Goal: Transaction & Acquisition: Purchase product/service

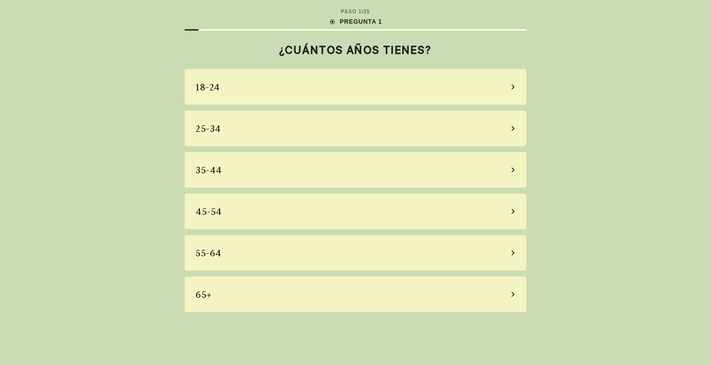
click at [283, 284] on div "65+" at bounding box center [356, 294] width 342 height 36
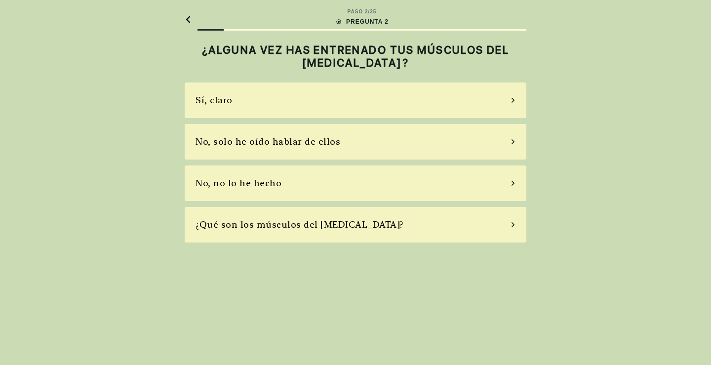
click at [515, 140] on div "No, solo he oído hablar de ellos" at bounding box center [356, 142] width 342 height 36
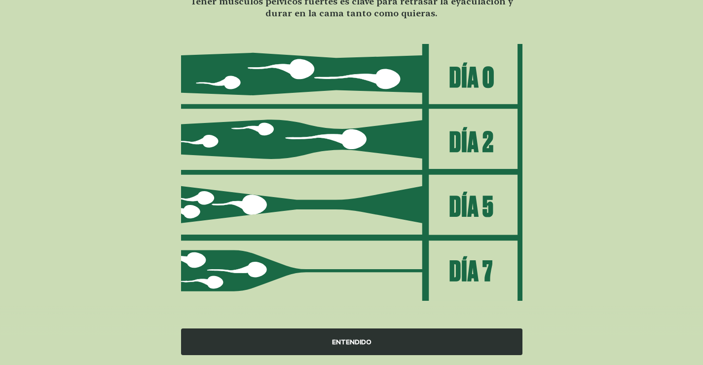
scroll to position [96, 0]
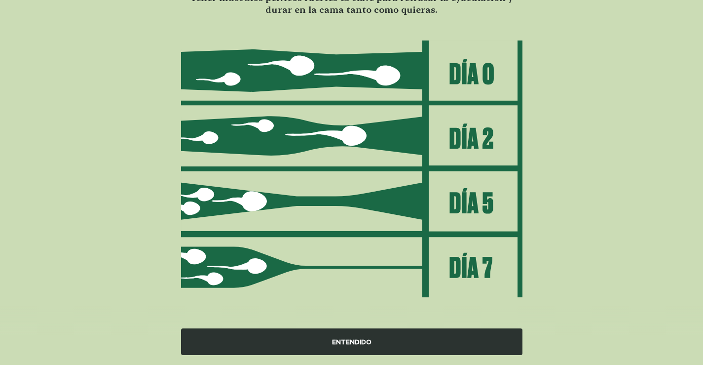
click at [345, 342] on div "ENTENDIDO" at bounding box center [352, 341] width 342 height 27
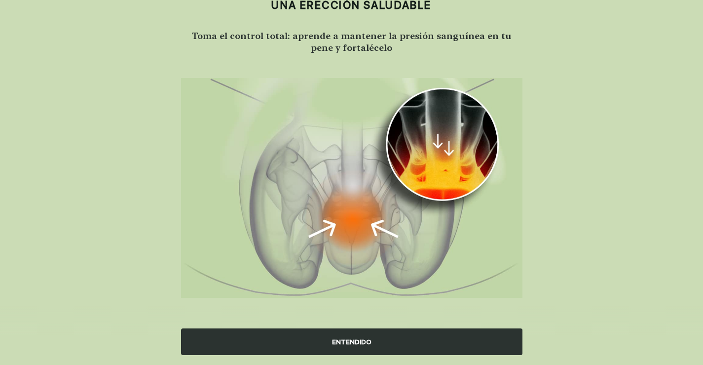
scroll to position [58, 0]
click at [346, 339] on div "ENTENDIDO" at bounding box center [352, 341] width 342 height 27
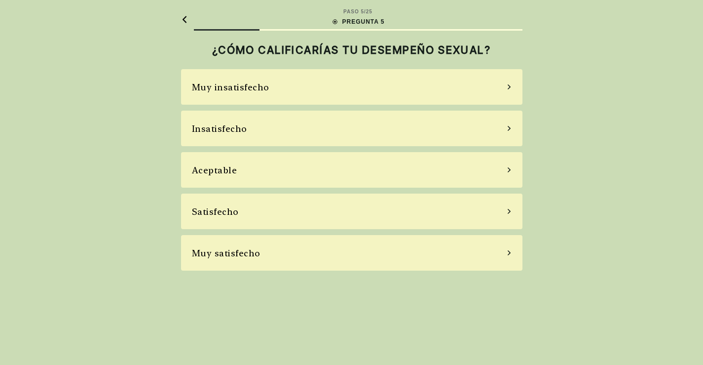
scroll to position [0, 0]
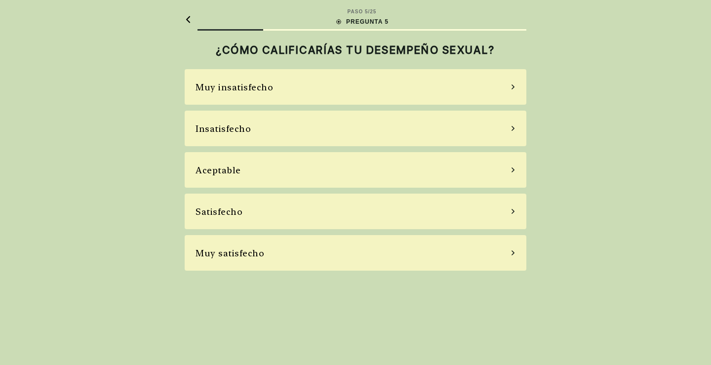
click at [508, 124] on div "Insatisfecho" at bounding box center [356, 129] width 342 height 36
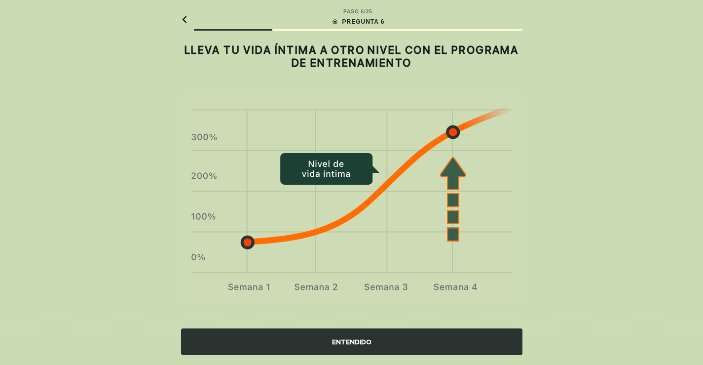
drag, startPoint x: 422, startPoint y: 278, endPoint x: 397, endPoint y: 333, distance: 60.5
drag, startPoint x: 397, startPoint y: 333, endPoint x: 392, endPoint y: 335, distance: 5.2
click at [392, 335] on div "ENTENDIDO" at bounding box center [352, 341] width 342 height 27
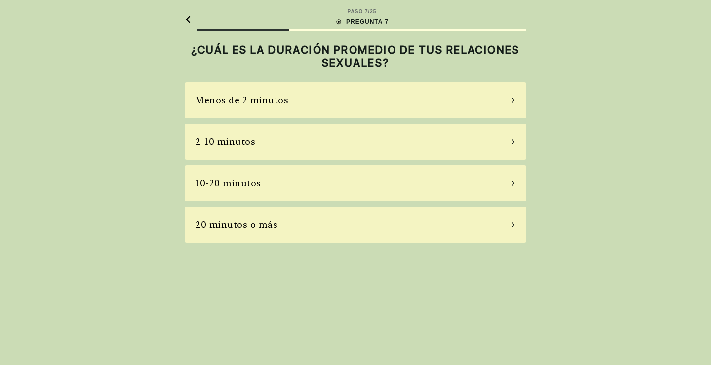
click at [510, 138] on div "2-10 minutos" at bounding box center [356, 142] width 342 height 36
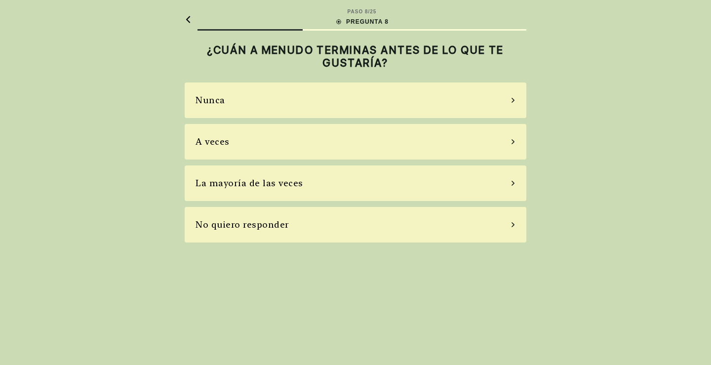
click at [507, 176] on div "La mayoría de las veces" at bounding box center [356, 183] width 342 height 36
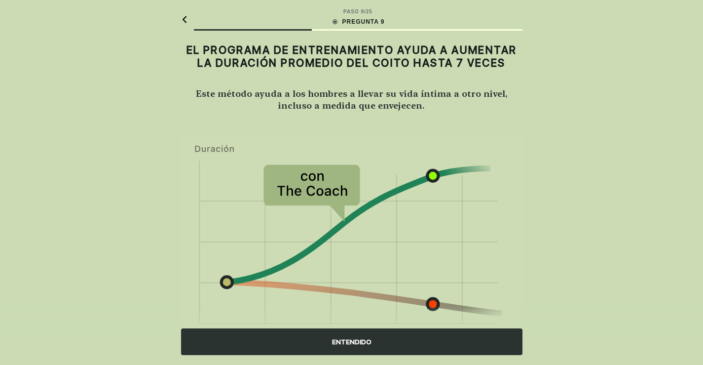
click at [348, 342] on div "ENTENDIDO" at bounding box center [352, 341] width 342 height 27
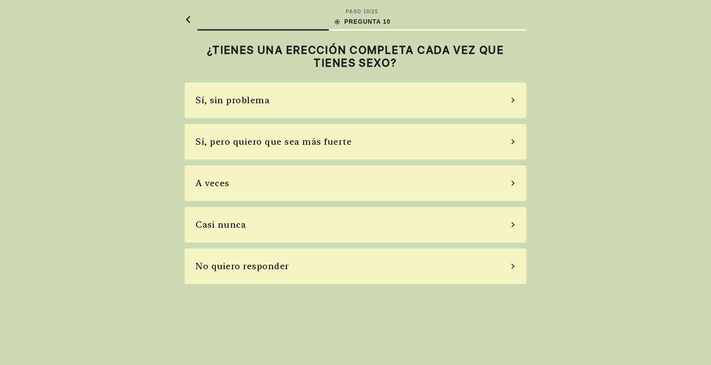
click at [508, 141] on div "Sí, pero quiero que sea más fuerte" at bounding box center [356, 142] width 342 height 36
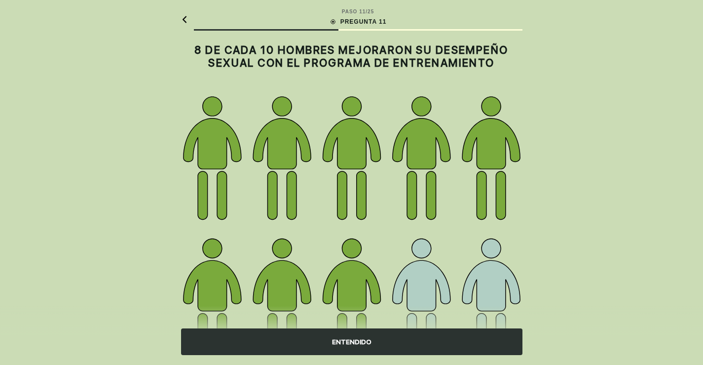
drag, startPoint x: 516, startPoint y: 287, endPoint x: 504, endPoint y: 282, distance: 12.4
drag, startPoint x: 504, startPoint y: 282, endPoint x: 361, endPoint y: 342, distance: 155.7
click at [361, 342] on div "ENTENDIDO" at bounding box center [352, 341] width 342 height 27
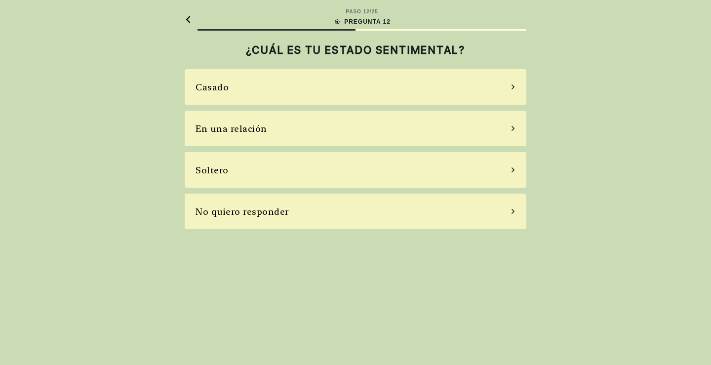
click at [498, 89] on div "Casado" at bounding box center [356, 87] width 342 height 36
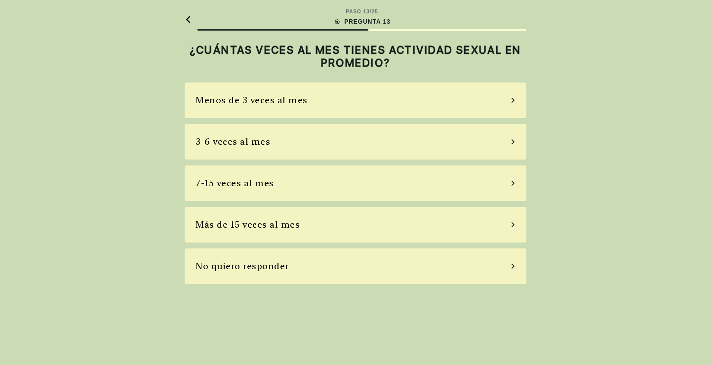
click at [502, 101] on div "Menos de 3 veces al mes" at bounding box center [356, 100] width 342 height 36
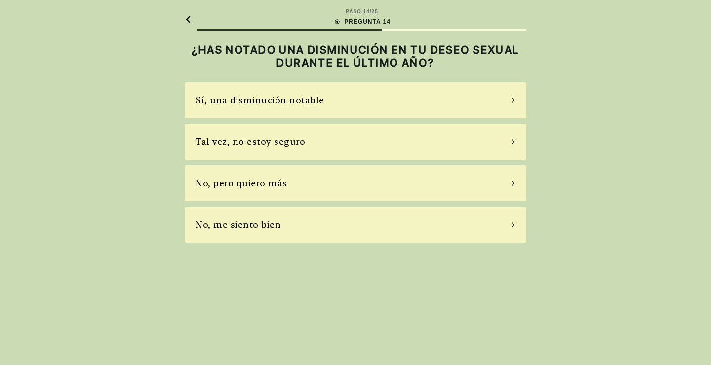
click at [494, 98] on div "Sí, una disminución notable" at bounding box center [356, 100] width 342 height 36
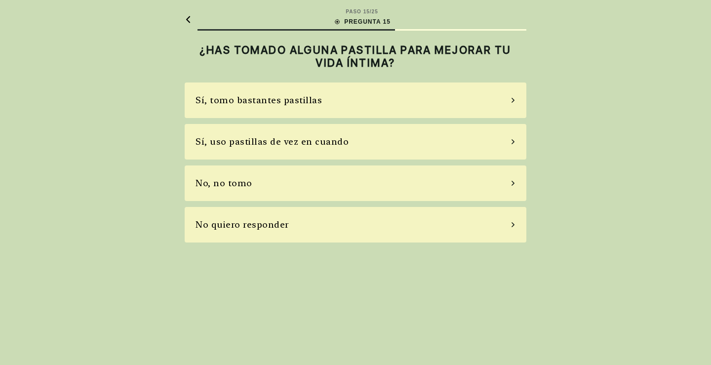
click at [497, 177] on div "No, no tomo" at bounding box center [356, 183] width 342 height 36
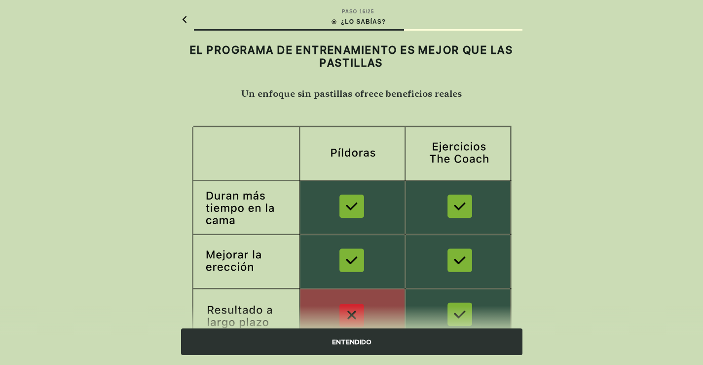
drag, startPoint x: 497, startPoint y: 177, endPoint x: 638, endPoint y: 116, distance: 153.0
click at [638, 116] on div "PASO 16 / 25 ¿LO SABÍAS? EL PROGRAMA DE ENTRENAMIENTO ES MEJOR QUE LAS PASTILLA…" at bounding box center [351, 262] width 703 height 524
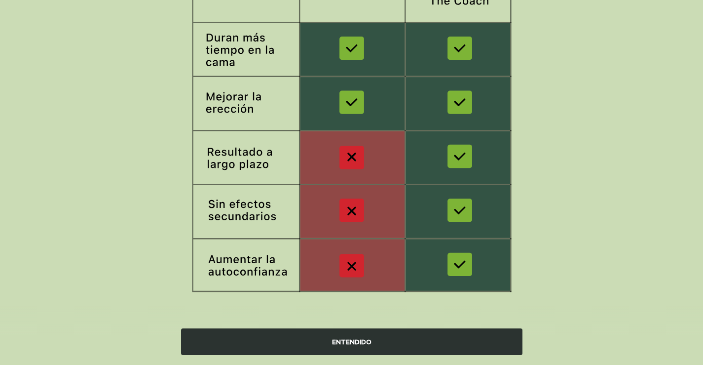
scroll to position [159, 0]
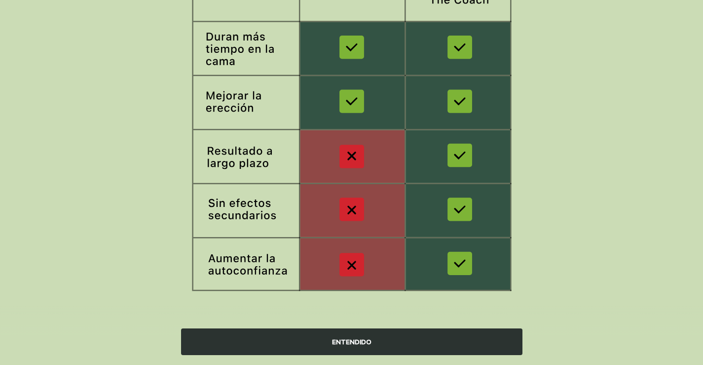
click at [366, 341] on div "ENTENDIDO" at bounding box center [352, 341] width 342 height 27
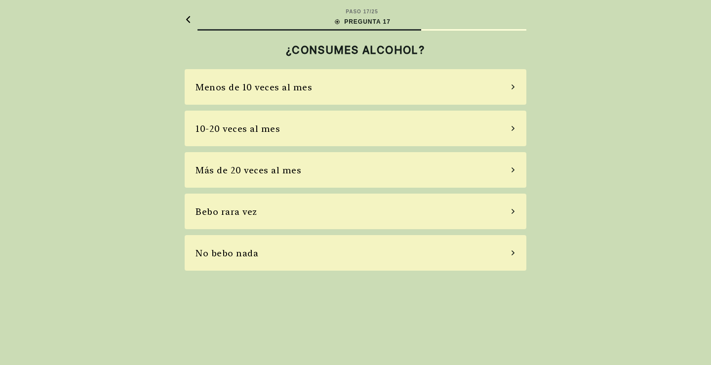
click at [506, 167] on div "Más de 20 veces al mes" at bounding box center [356, 170] width 342 height 36
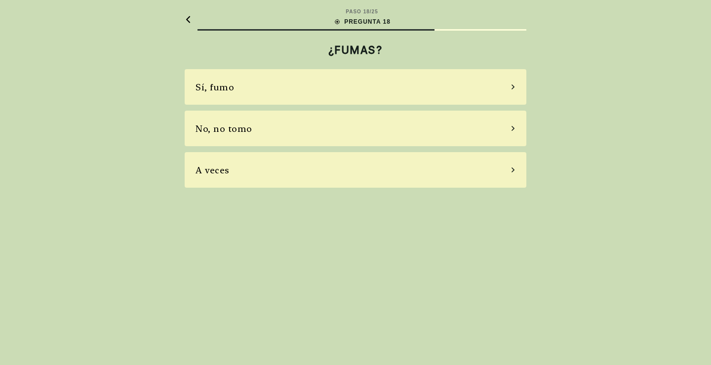
click at [507, 130] on div "No, no tomo" at bounding box center [356, 129] width 342 height 36
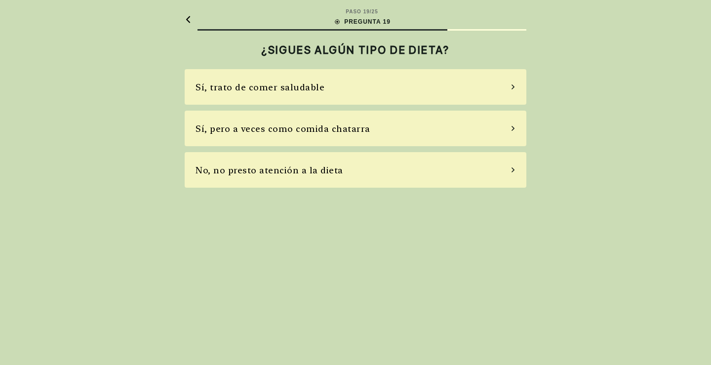
click at [507, 170] on div "No, no presto atención a la dieta" at bounding box center [356, 170] width 342 height 36
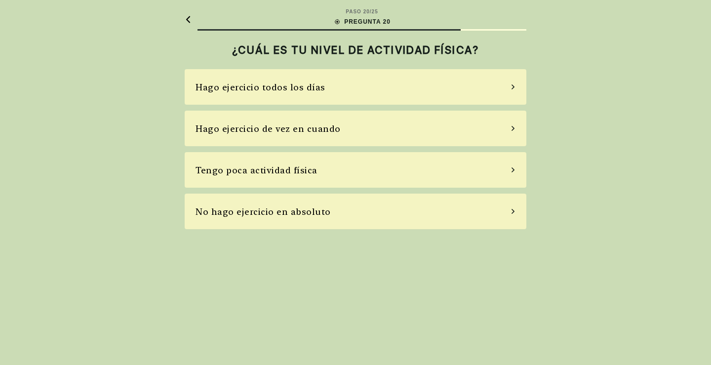
click at [511, 168] on icon at bounding box center [512, 169] width 5 height 9
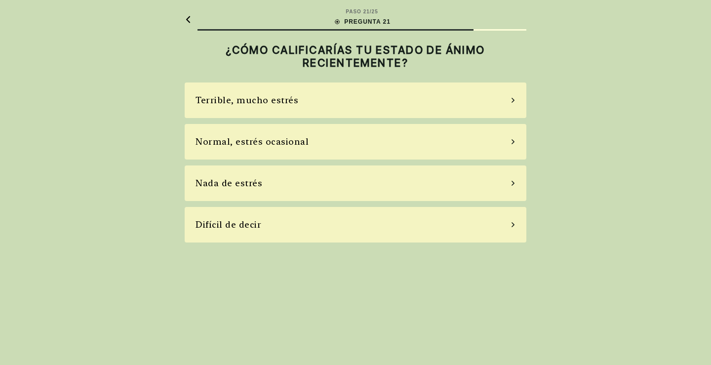
click at [516, 145] on div "Normal, estrés ocasional" at bounding box center [356, 142] width 342 height 36
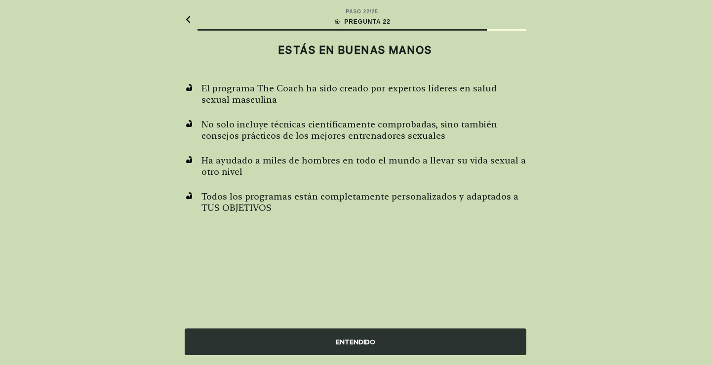
click at [368, 336] on div "ENTENDIDO" at bounding box center [356, 341] width 342 height 27
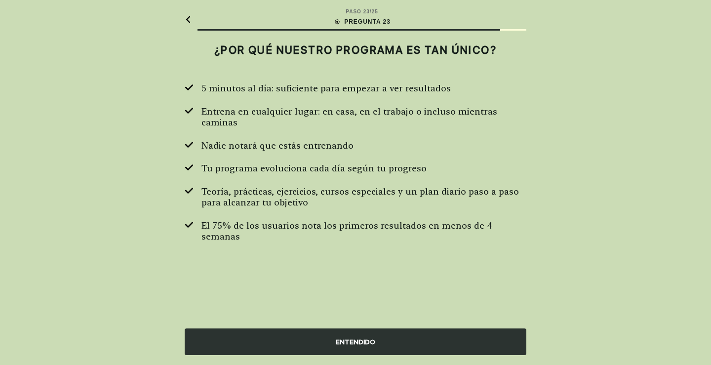
click at [368, 342] on div "ENTENDIDO" at bounding box center [356, 341] width 342 height 27
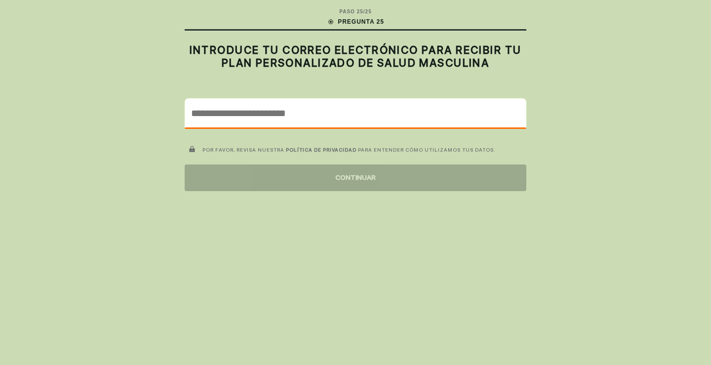
click at [262, 121] on input "email" at bounding box center [355, 113] width 341 height 29
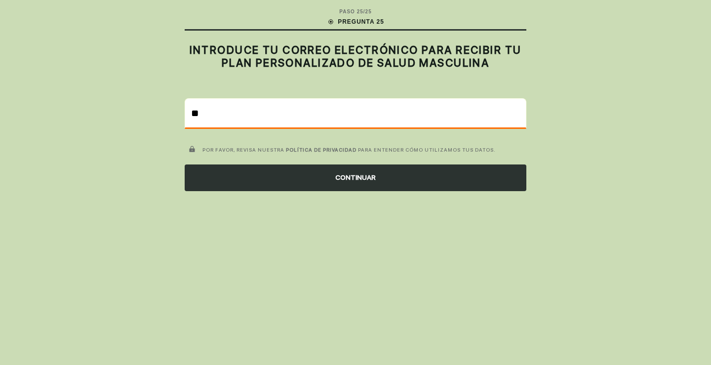
type input "*"
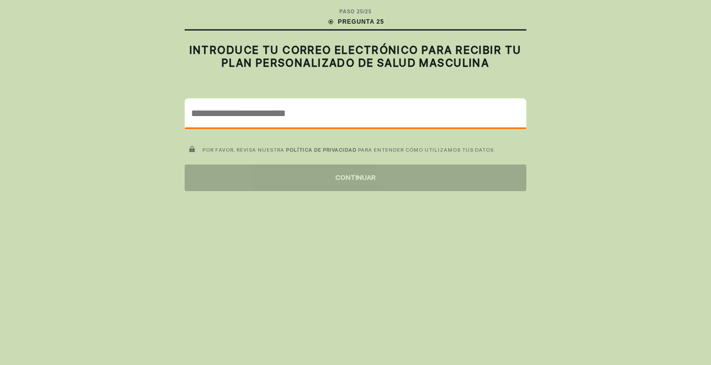
type input "*"
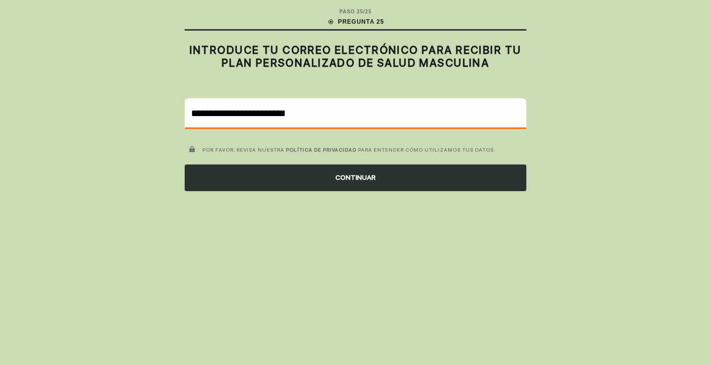
type input "**********"
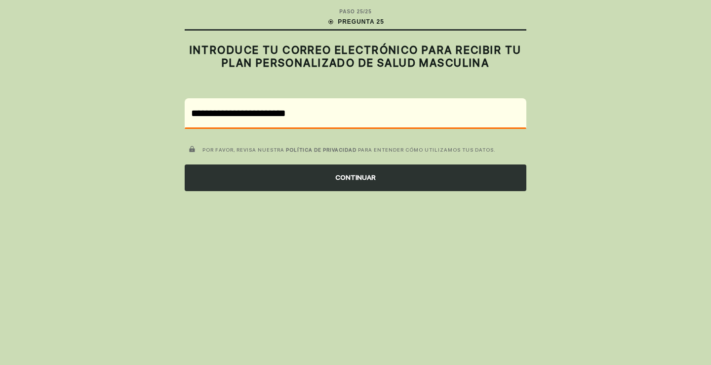
click at [343, 179] on div "CONTINUAR" at bounding box center [356, 177] width 342 height 27
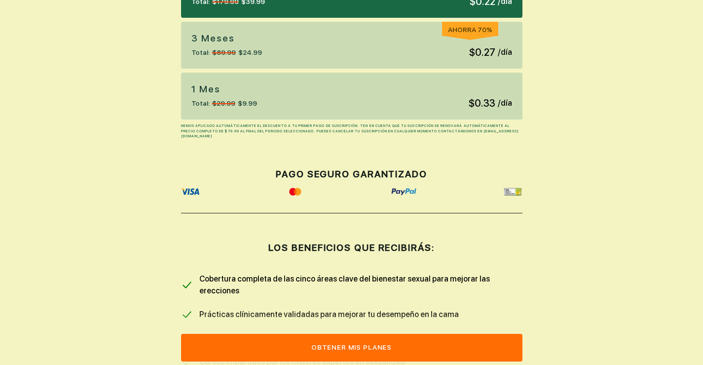
scroll to position [444, 0]
